Goal: Task Accomplishment & Management: Manage account settings

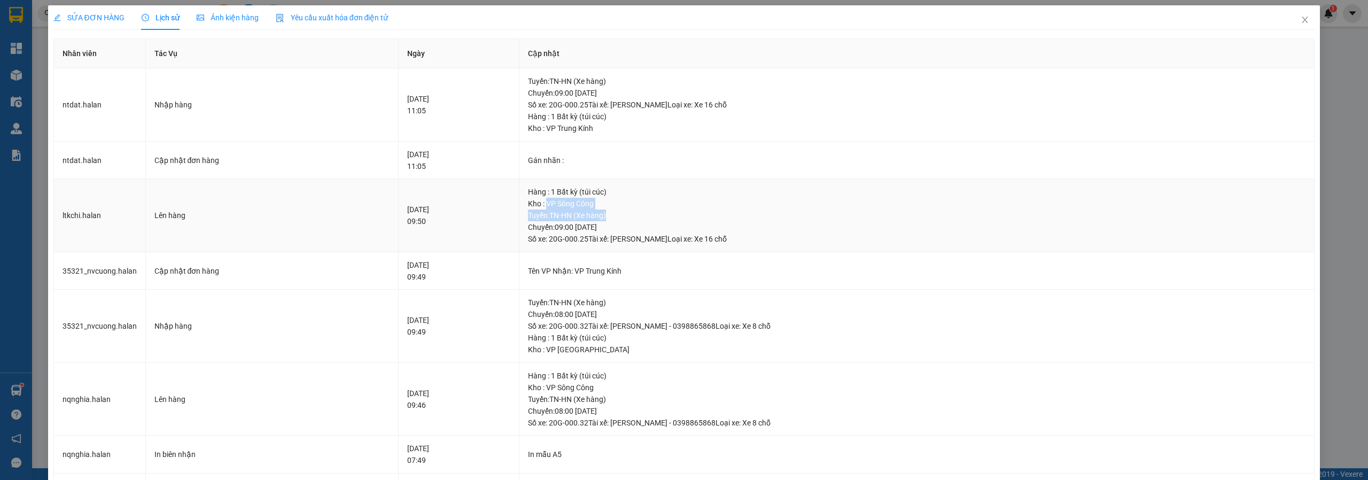
drag, startPoint x: 577, startPoint y: 203, endPoint x: 646, endPoint y: 208, distance: 69.7
click at [646, 209] on div "Hàng : 1 Bất kỳ (túi cúc) Kho : VP Sông Công Tuyến : TN-HN (Xe hàng) Chuyến: 09…" at bounding box center [917, 215] width 778 height 59
click at [102, 22] on div "SỬA ĐƠN HÀNG" at bounding box center [88, 18] width 71 height 12
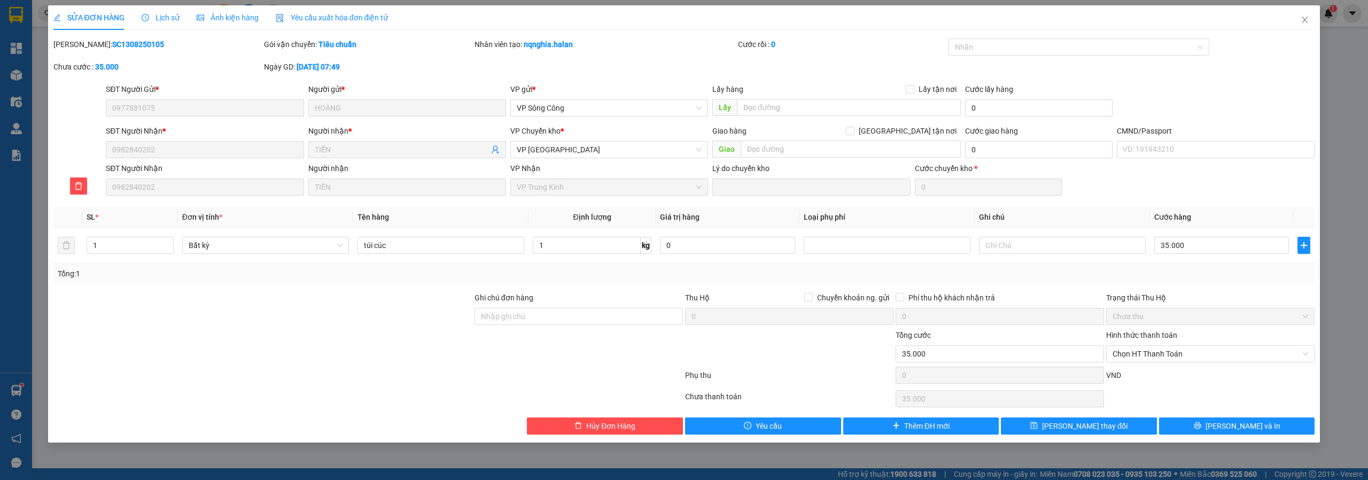
click at [160, 24] on div "Lịch sử" at bounding box center [161, 17] width 38 height 25
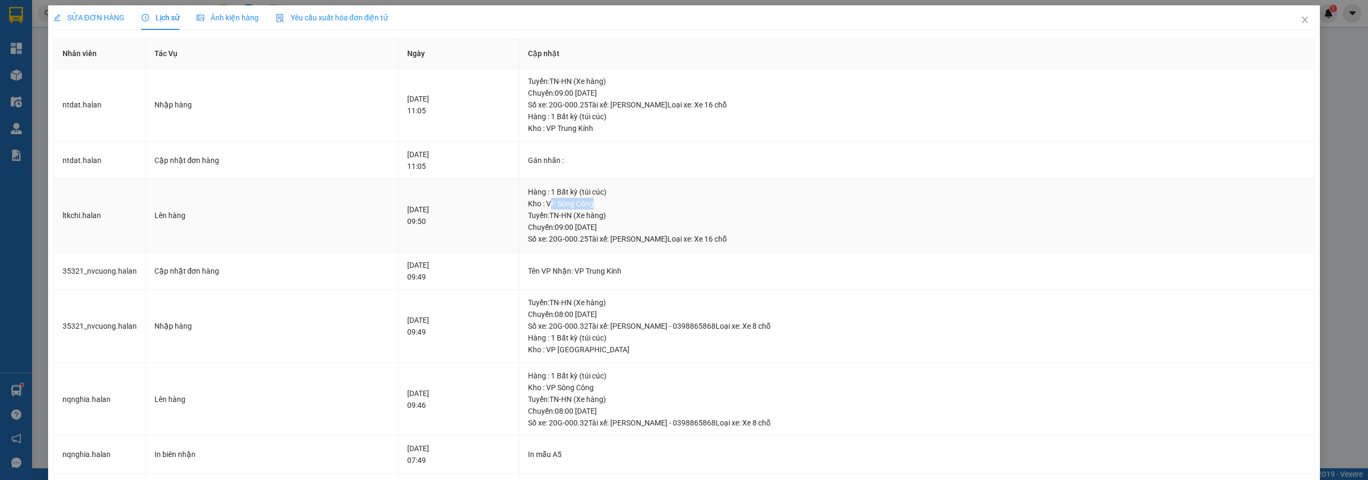
drag, startPoint x: 579, startPoint y: 206, endPoint x: 663, endPoint y: 208, distance: 84.5
click at [663, 208] on div "Kho : VP Sông Công" at bounding box center [917, 204] width 778 height 12
click at [79, 215] on td "ltkchi.halan" at bounding box center [100, 215] width 92 height 73
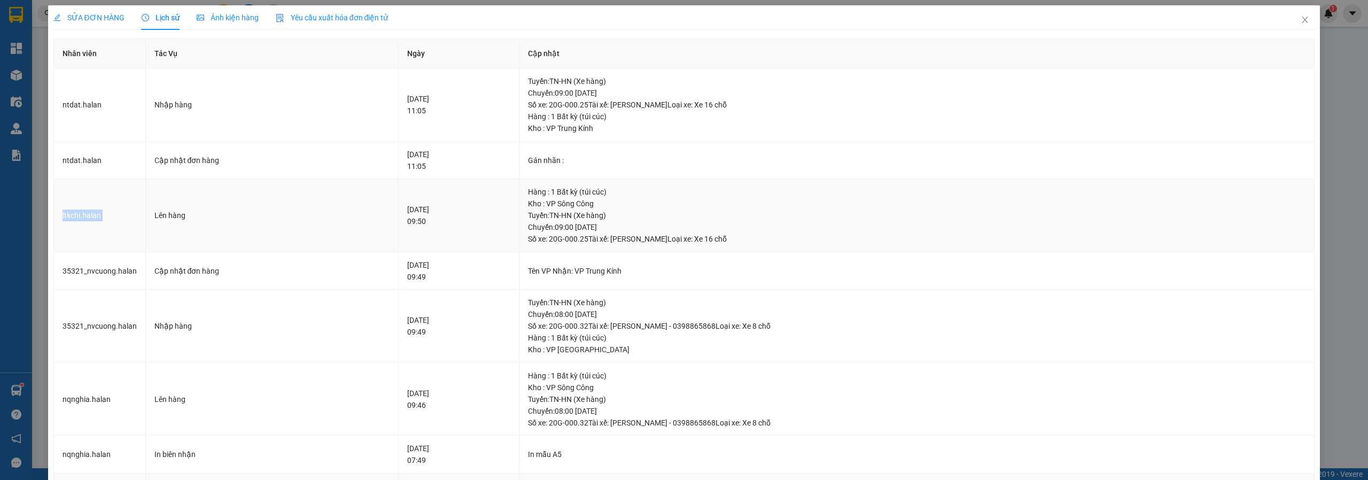
copy td "ltkchi.halan"
click at [76, 100] on td "ntdat.halan" at bounding box center [100, 104] width 92 height 73
copy td "ntdat.halan"
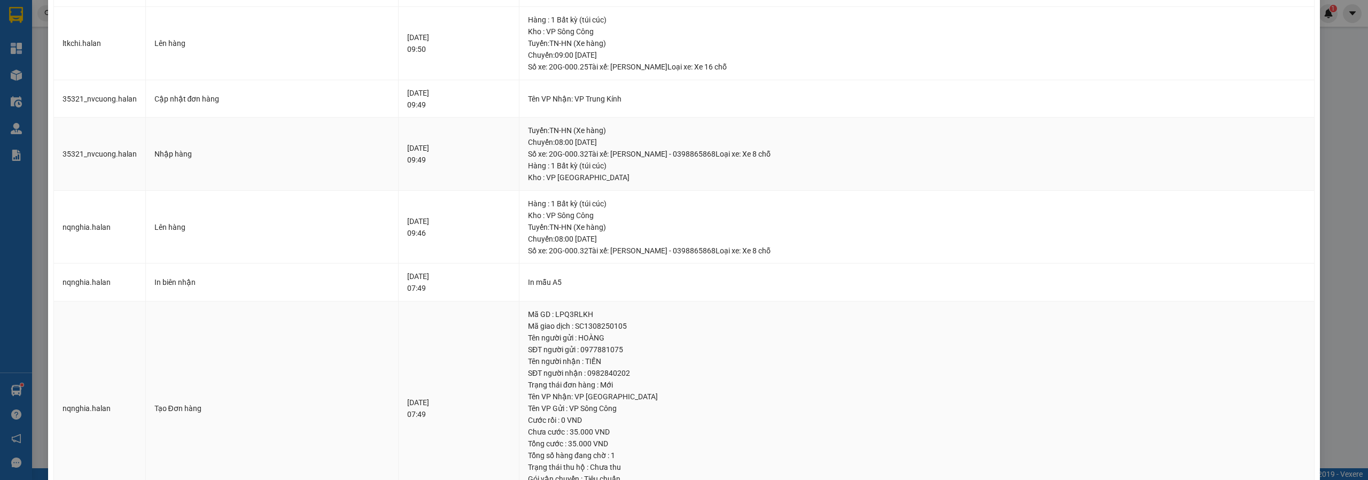
scroll to position [1, 0]
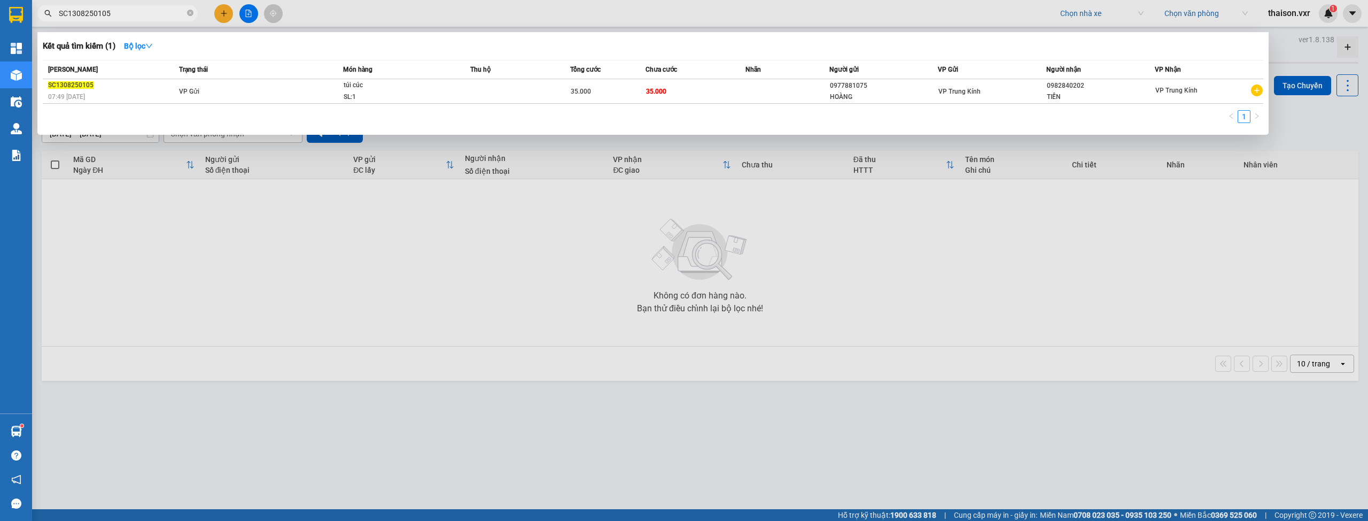
click at [142, 15] on input "SC1308250105" at bounding box center [122, 13] width 126 height 12
click at [144, 15] on input "SC1308250105" at bounding box center [122, 13] width 126 height 12
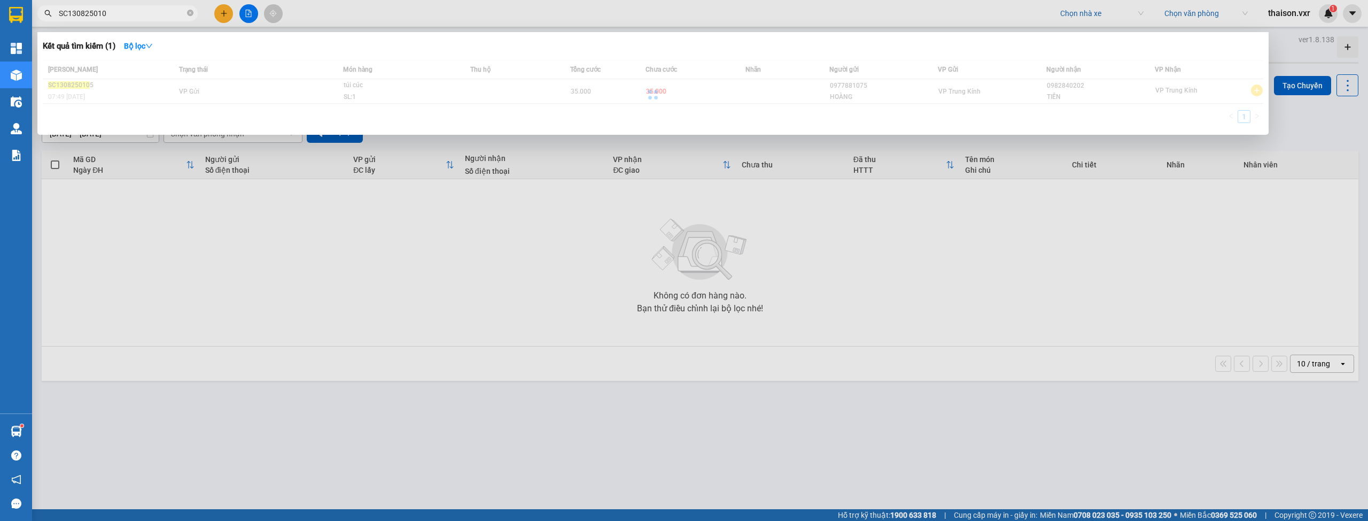
type input "SC1308250105"
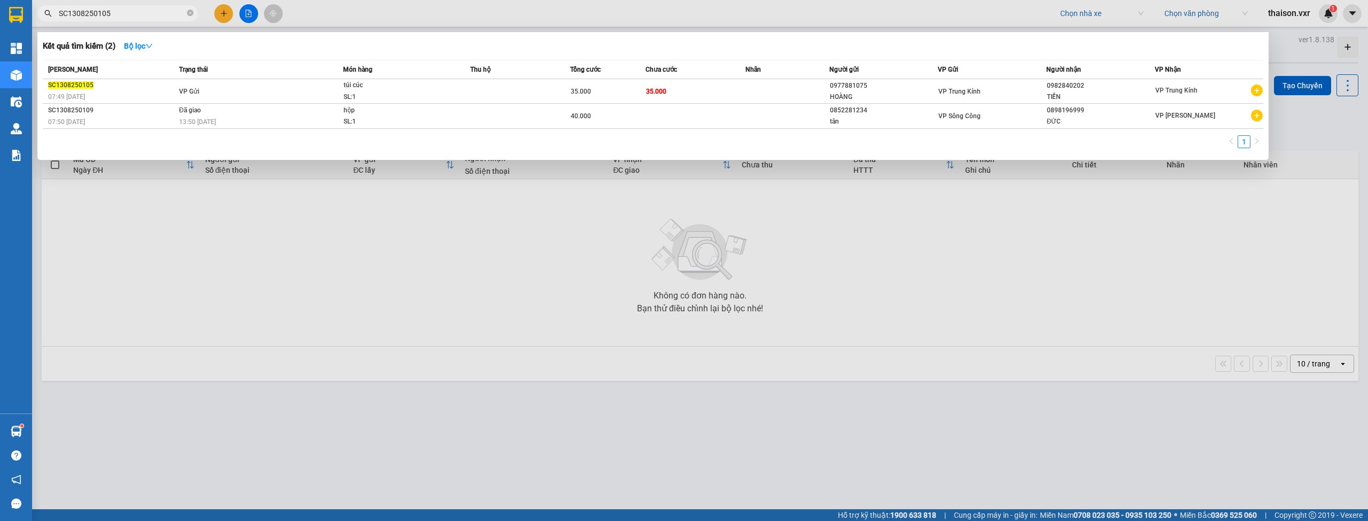
click at [141, 12] on input "SC1308250105" at bounding box center [122, 13] width 126 height 12
